Goal: Task Accomplishment & Management: Complete application form

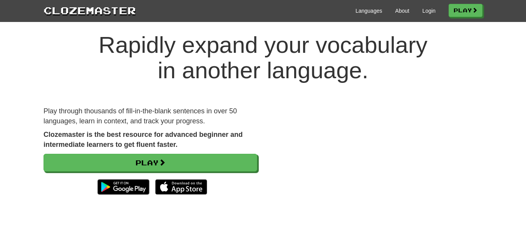
scroll to position [23, 0]
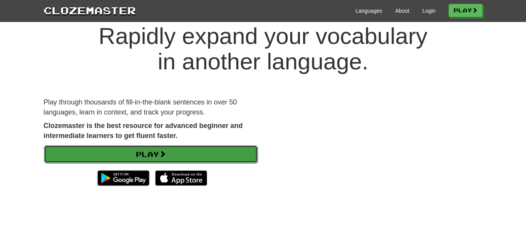
click at [205, 146] on link "Play" at bounding box center [151, 154] width 214 height 18
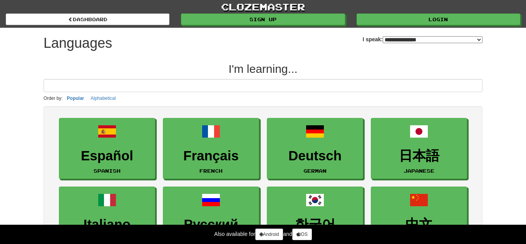
select select "*******"
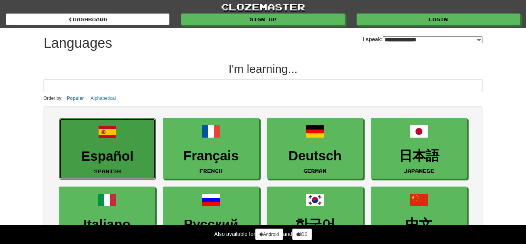
click at [104, 152] on h3 "Español" at bounding box center [108, 156] width 88 height 15
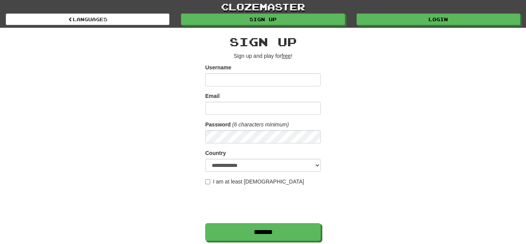
scroll to position [18, 0]
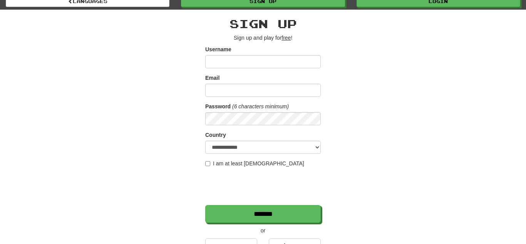
click at [211, 163] on label "I am at least [DEMOGRAPHIC_DATA]" at bounding box center [254, 163] width 99 height 8
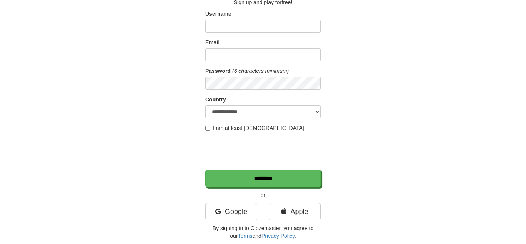
scroll to position [56, 0]
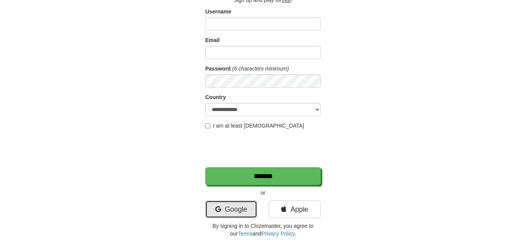
click at [234, 209] on link "Google" at bounding box center [231, 209] width 52 height 18
